Goal: Task Accomplishment & Management: Complete application form

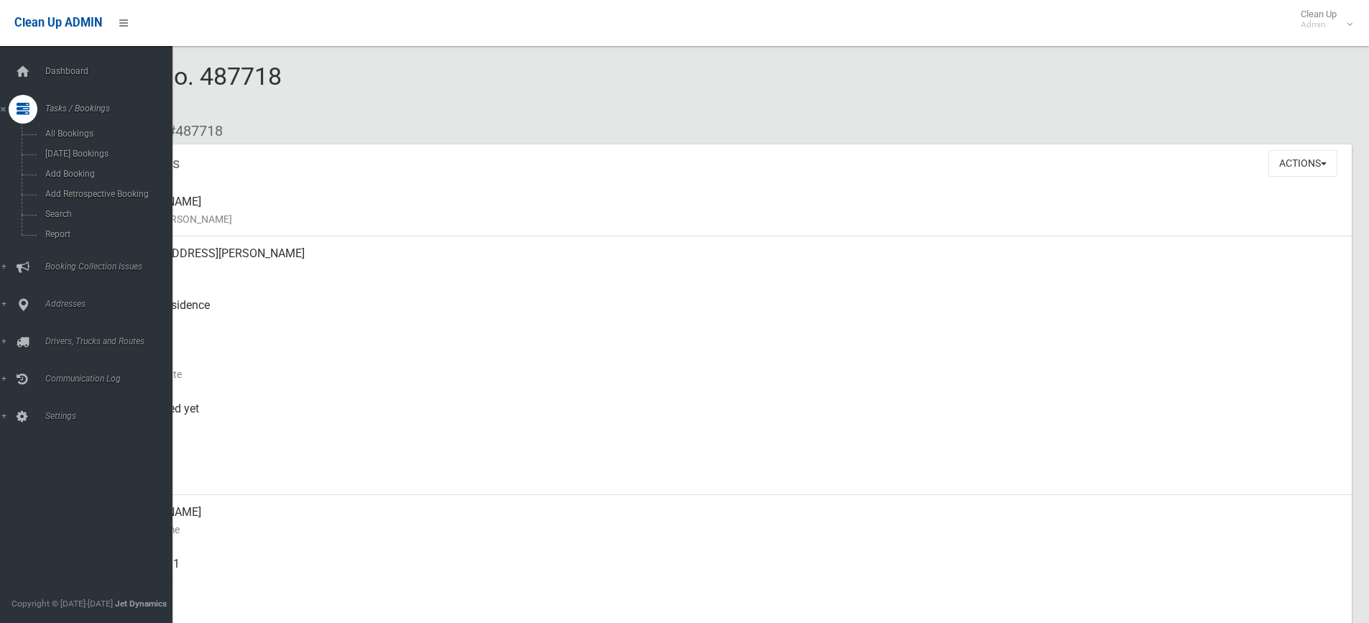
scroll to position [144, 0]
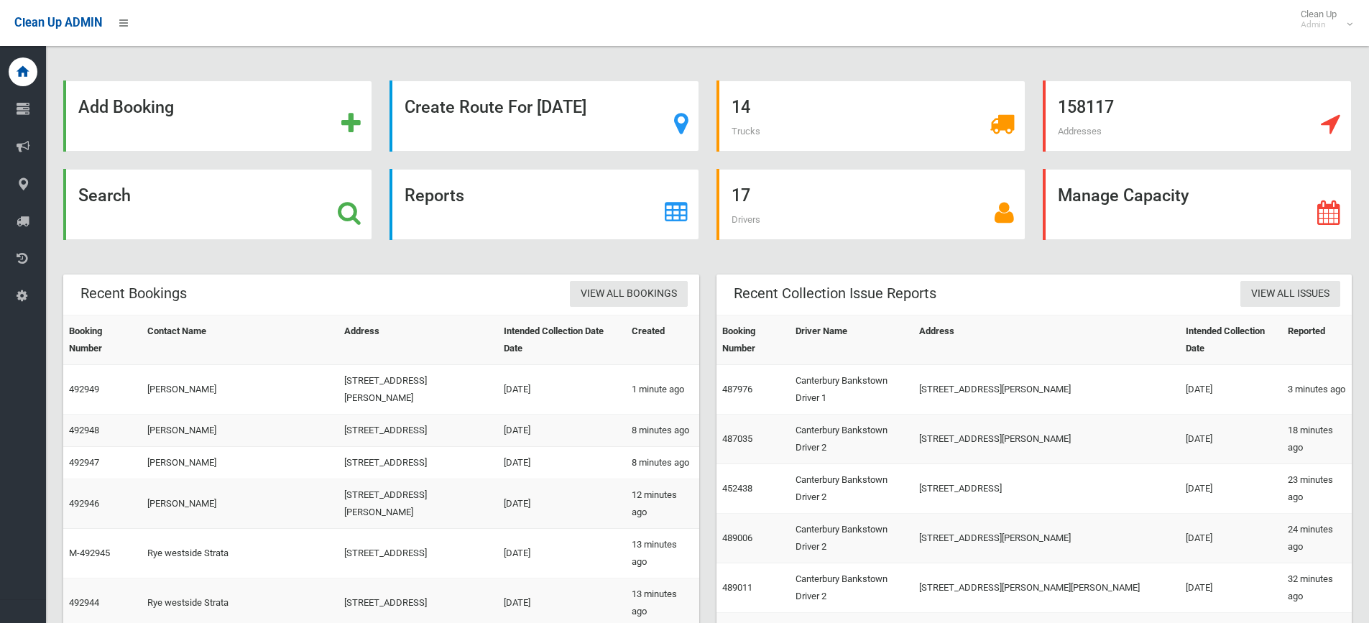
click at [172, 209] on div "Search" at bounding box center [217, 204] width 309 height 71
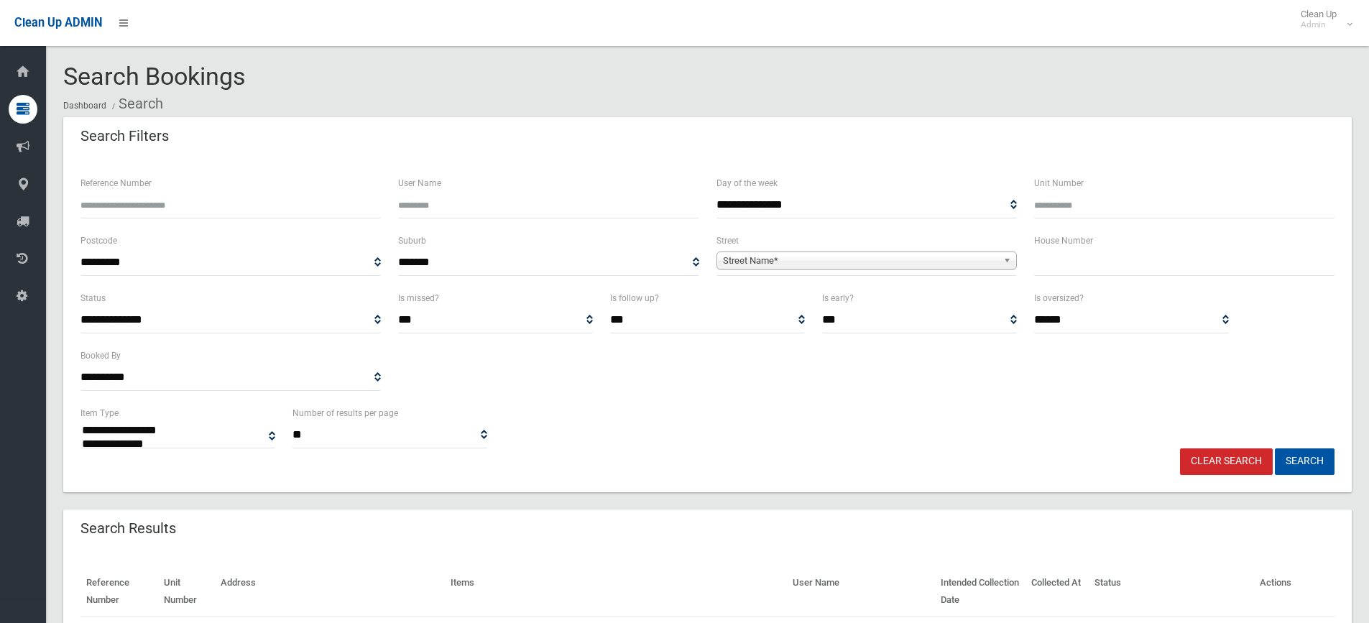
select select
click at [1063, 282] on div "House Number" at bounding box center [1184, 260] width 318 height 57
click at [1074, 267] on input "text" at bounding box center [1184, 262] width 300 height 27
type input "*"
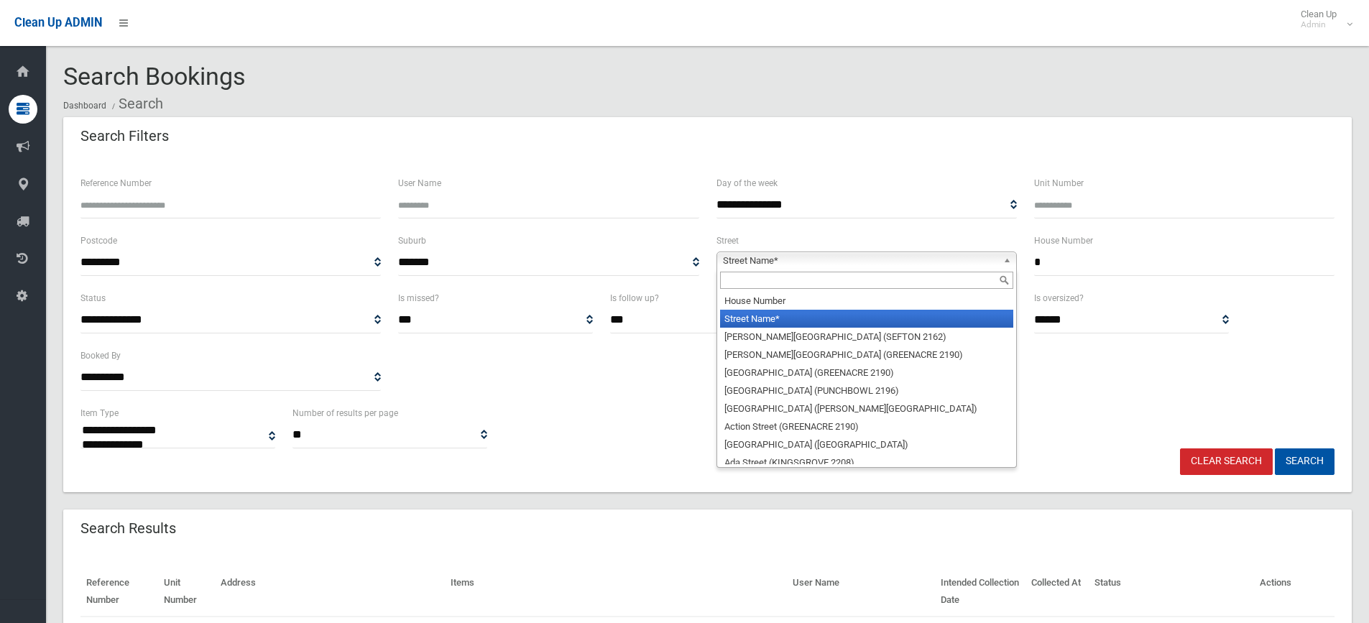
click at [890, 258] on span "Street Name*" at bounding box center [860, 260] width 274 height 17
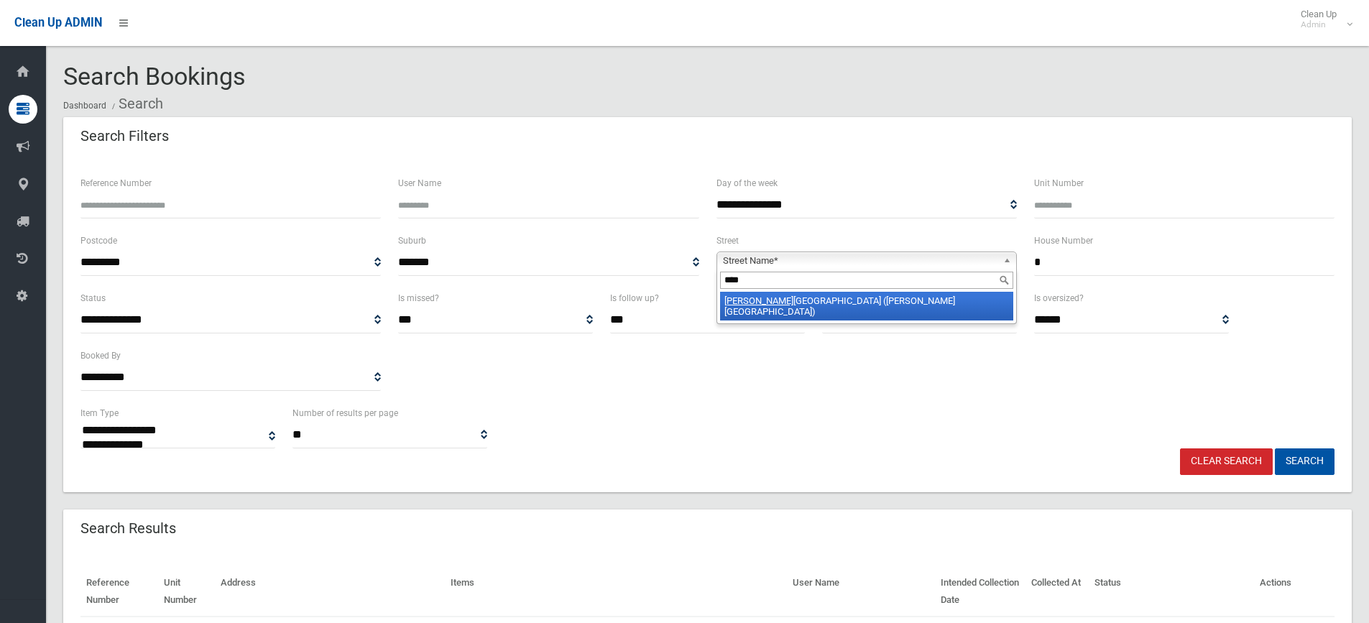
type input "****"
click at [859, 300] on li "Kurr ajong Avenue (GEORGES HALL 2198)" at bounding box center [866, 306] width 293 height 29
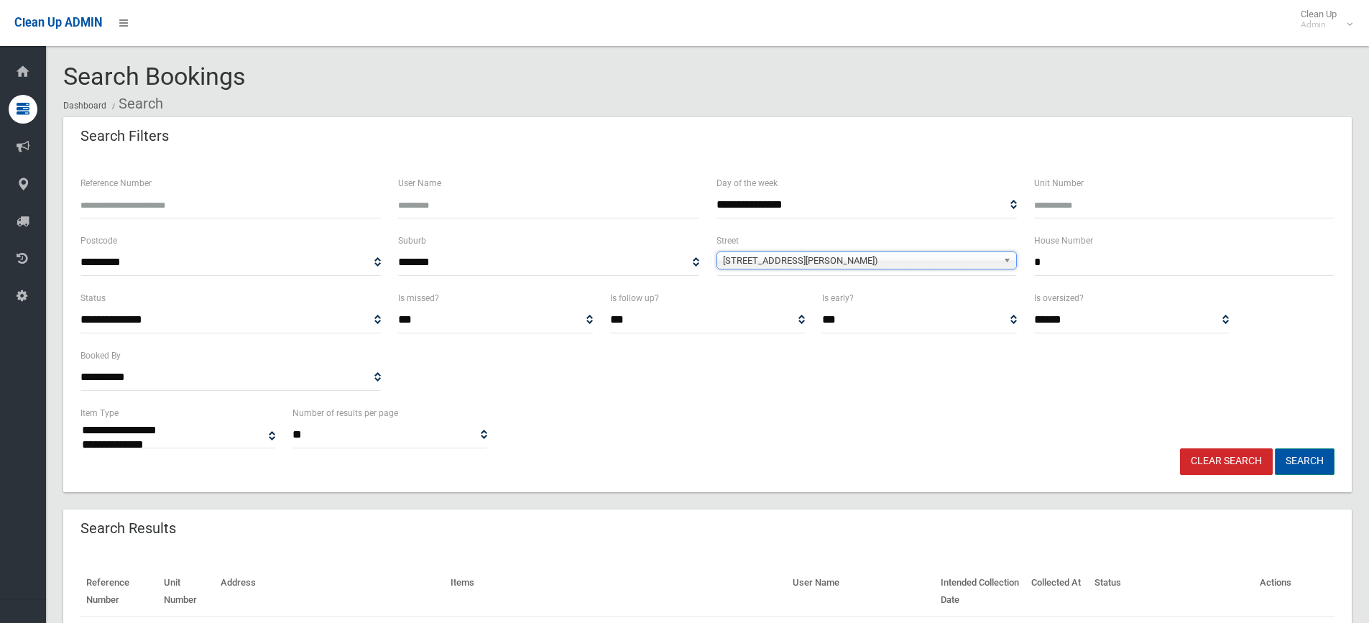
click at [1305, 471] on button "Search" at bounding box center [1305, 461] width 60 height 27
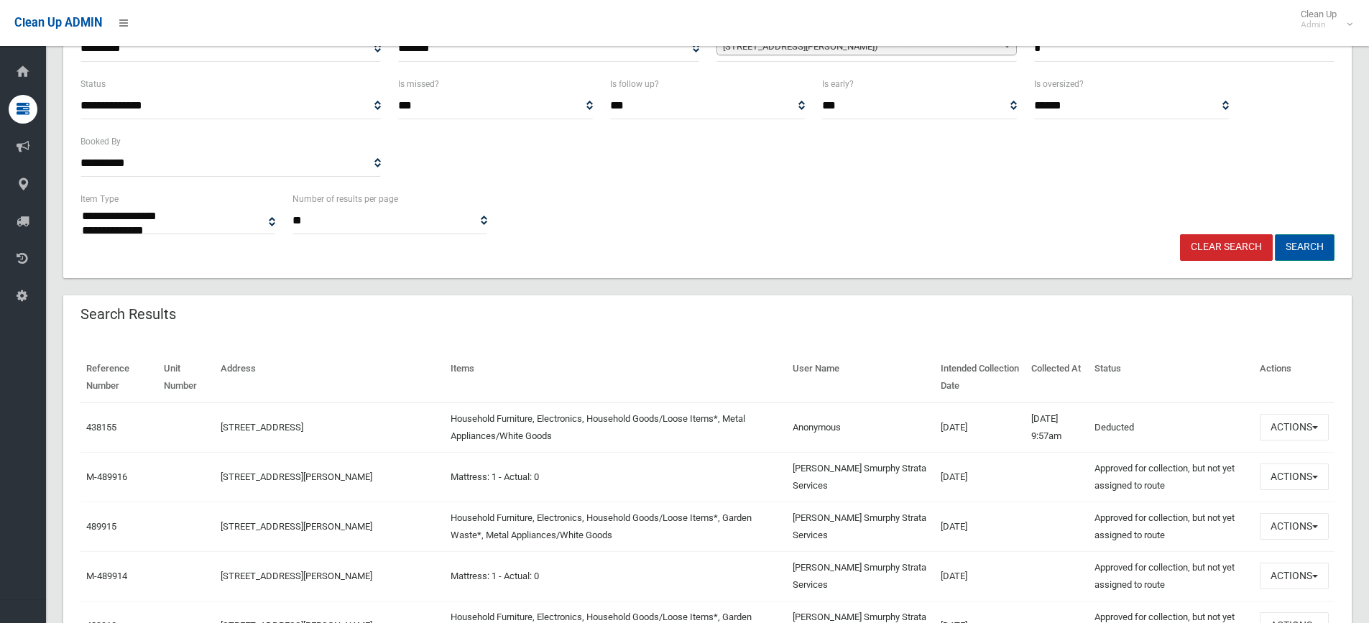
scroll to position [216, 0]
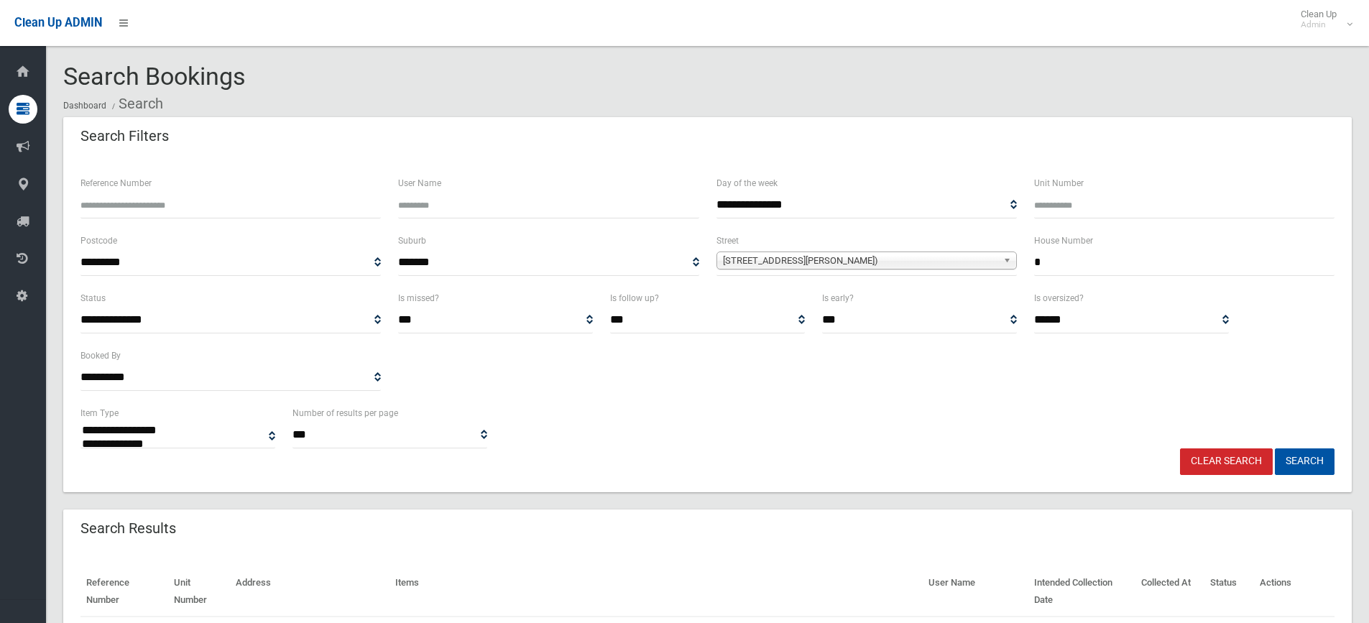
select select
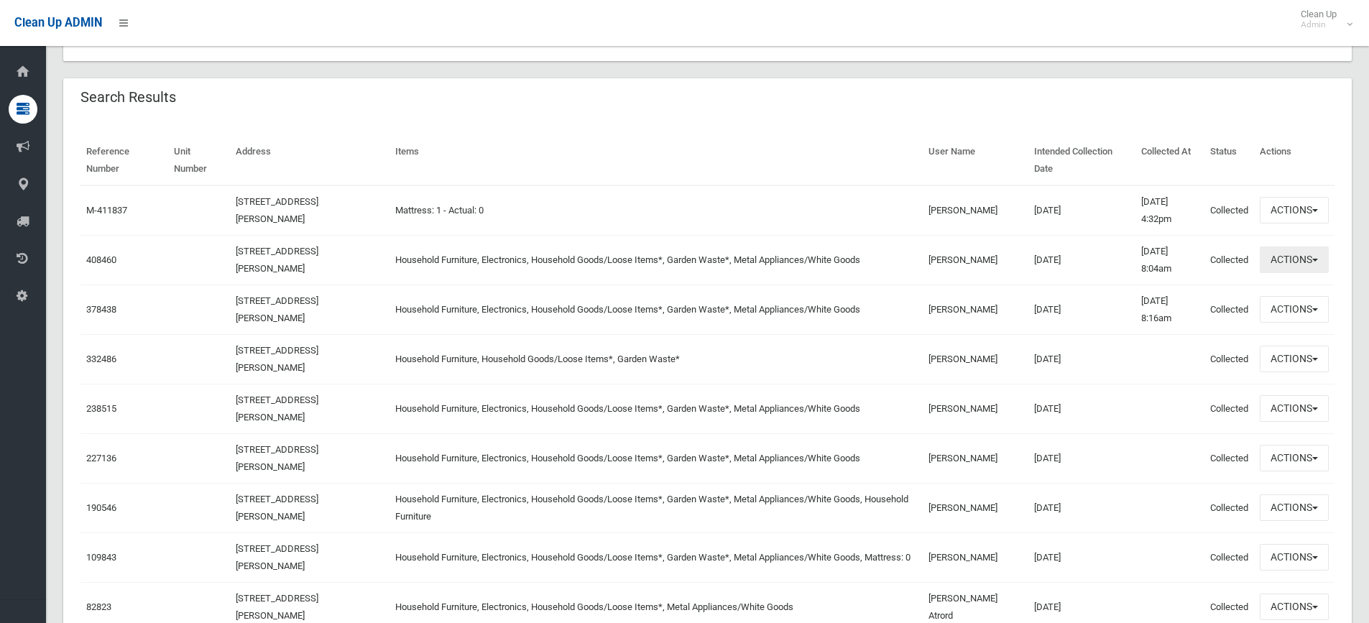
click at [1303, 257] on button "Actions" at bounding box center [1294, 259] width 69 height 27
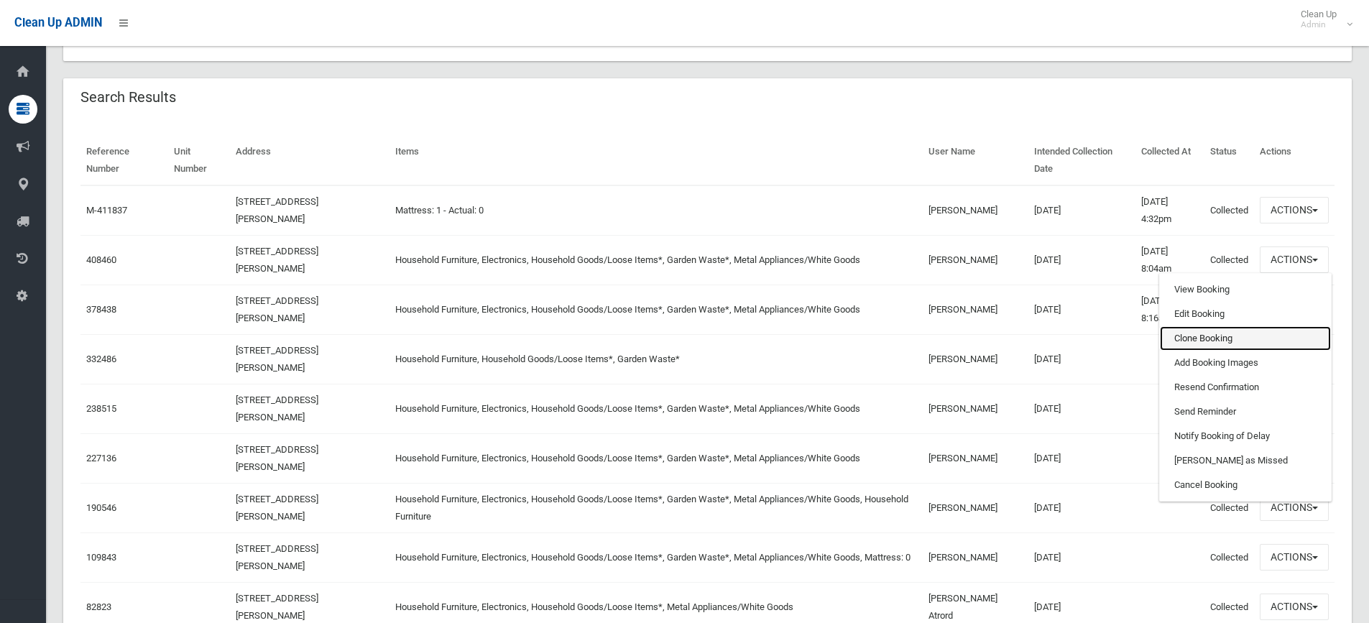
click at [1221, 335] on link "Clone Booking" at bounding box center [1245, 338] width 171 height 24
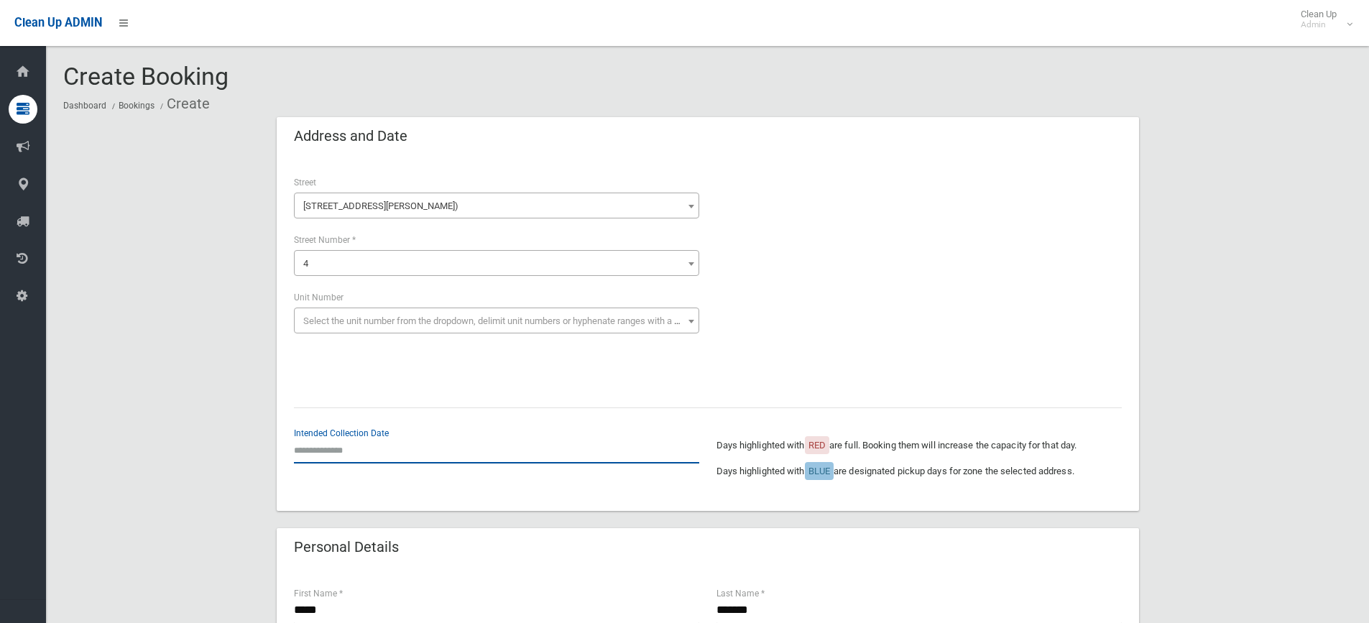
click at [375, 444] on input "text" at bounding box center [496, 450] width 405 height 27
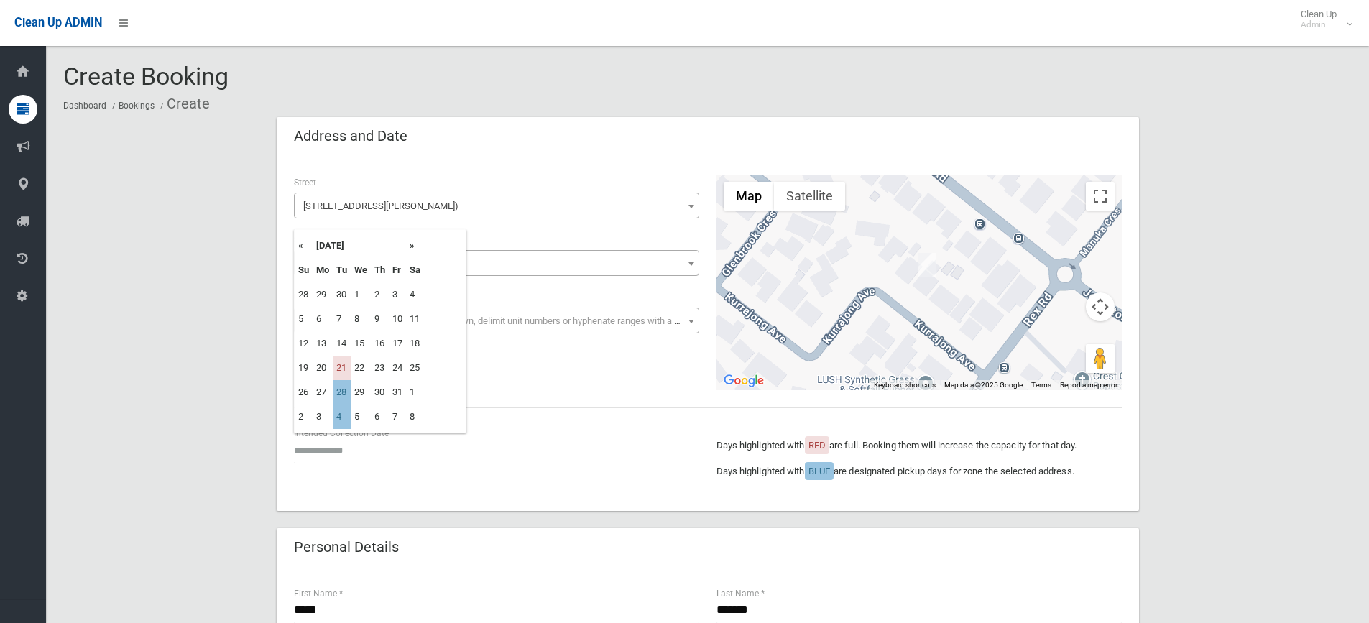
click at [409, 245] on th "»" at bounding box center [415, 246] width 18 height 24
click at [302, 247] on th "«" at bounding box center [304, 246] width 18 height 24
click at [341, 393] on td "28" at bounding box center [342, 392] width 18 height 24
type input "**********"
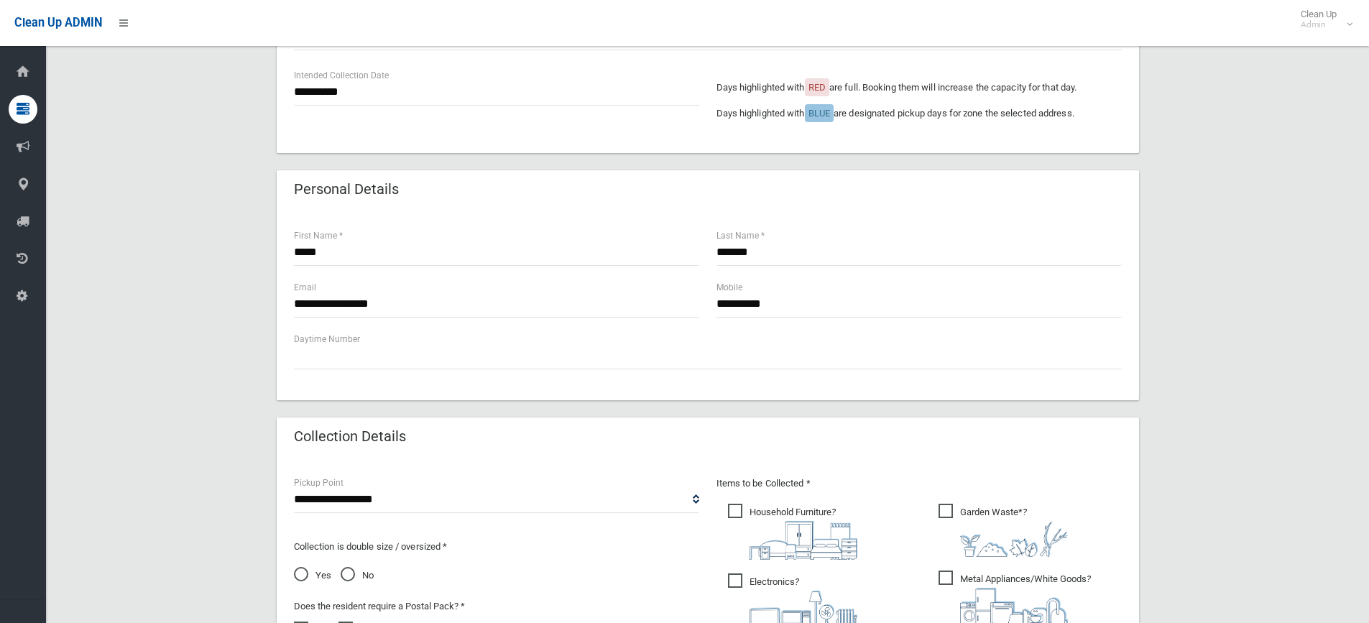
scroll to position [359, 0]
click at [1227, 307] on div "**********" at bounding box center [707, 384] width 1288 height 1253
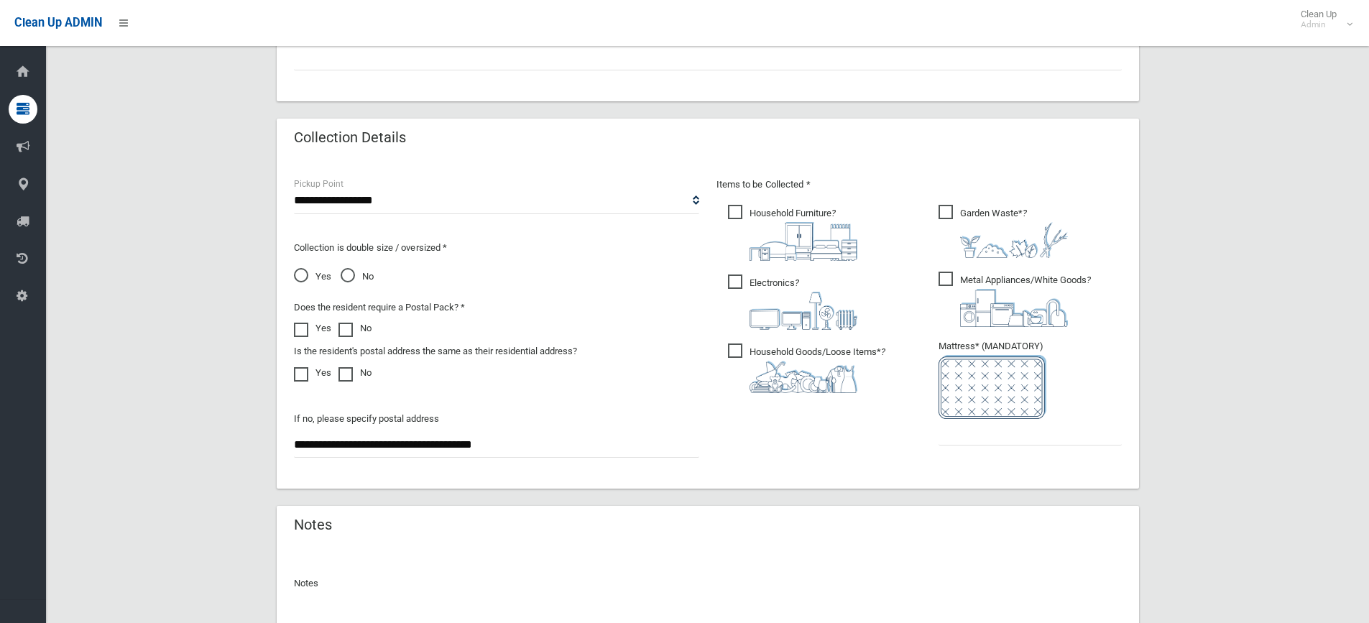
scroll to position [799, 0]
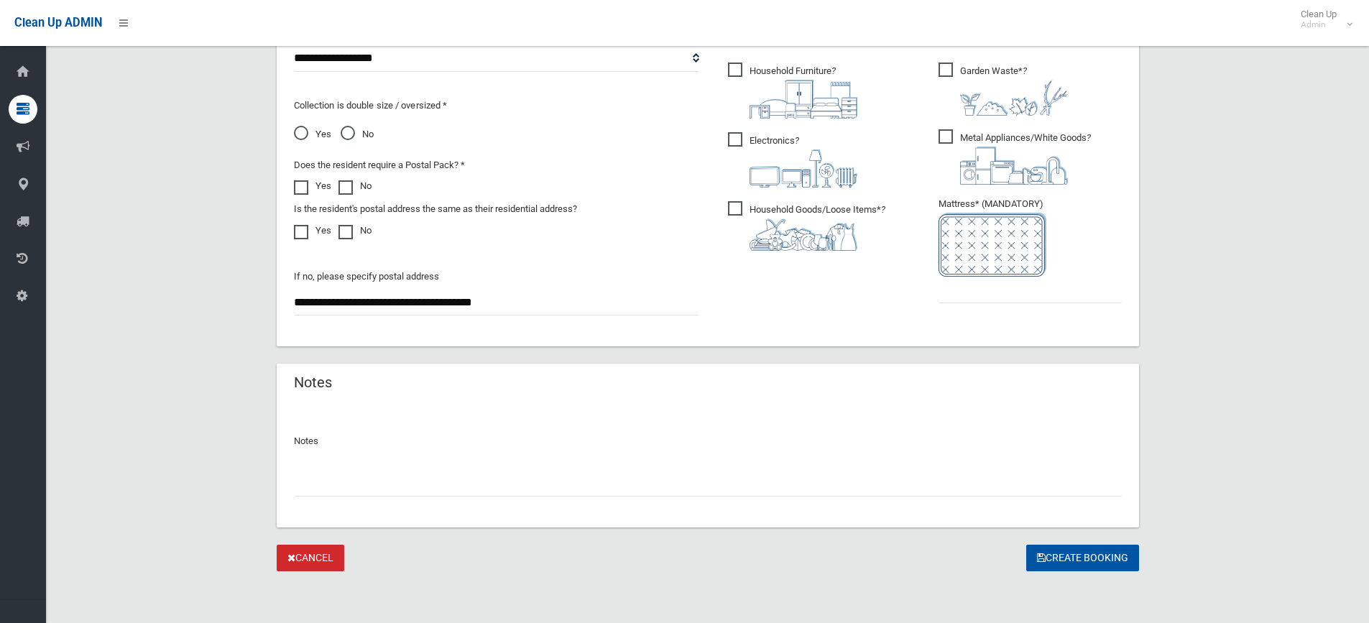
drag, startPoint x: 990, startPoint y: 305, endPoint x: 999, endPoint y: 297, distance: 12.7
click at [990, 305] on ul "Garden Waste* ?" at bounding box center [1024, 187] width 195 height 254
click at [1003, 294] on input "text" at bounding box center [1029, 290] width 183 height 27
type input "*"
click at [1076, 562] on button "Create Booking" at bounding box center [1082, 558] width 113 height 27
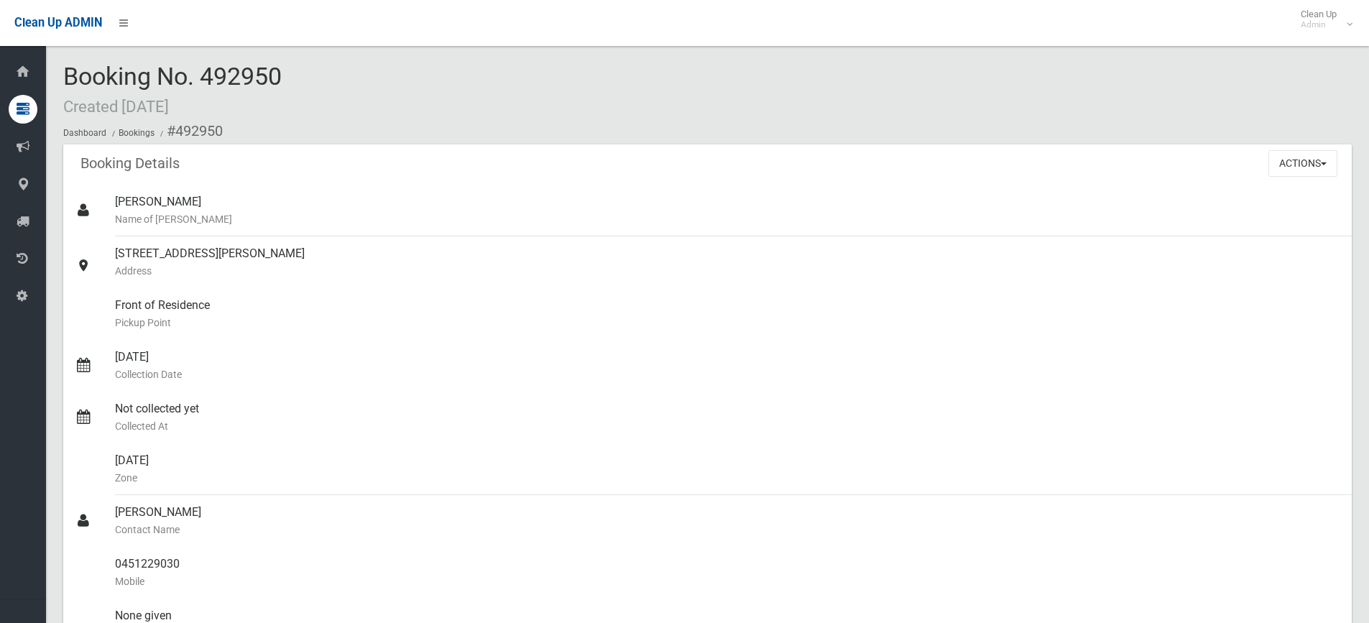
drag, startPoint x: 300, startPoint y: 67, endPoint x: 65, endPoint y: 55, distance: 235.3
click at [65, 55] on div "Booking No. 492950 Created [DATE] Dashboard Bookings #492950 Booking Details Ac…" at bounding box center [707, 571] width 1323 height 1109
click at [331, 110] on div "Booking No. 492950 Created [DATE] Dashboard Bookings #492950" at bounding box center [707, 103] width 1288 height 81
click at [389, 75] on div "Booking No. 492950 Created [DATE] Dashboard Bookings #492950" at bounding box center [707, 103] width 1288 height 81
